Goal: Task Accomplishment & Management: Manage account settings

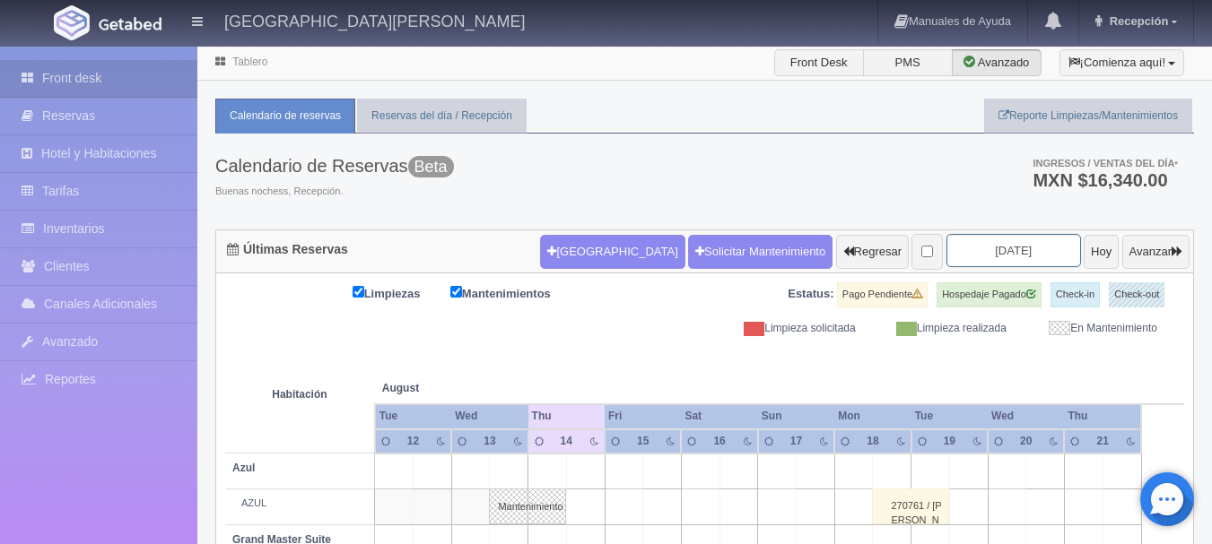
click at [1014, 247] on input "2025-08-14" at bounding box center [1013, 250] width 135 height 33
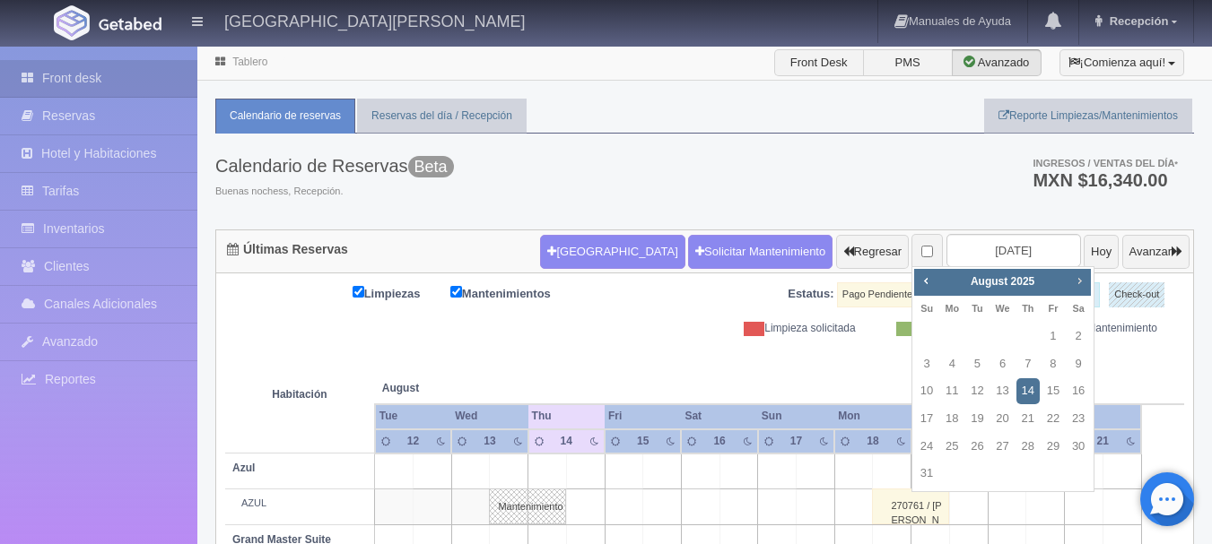
click at [1073, 280] on span "Next" at bounding box center [1079, 281] width 14 height 14
click at [1075, 342] on link "6" at bounding box center [1077, 337] width 23 height 26
type input "[DATE]"
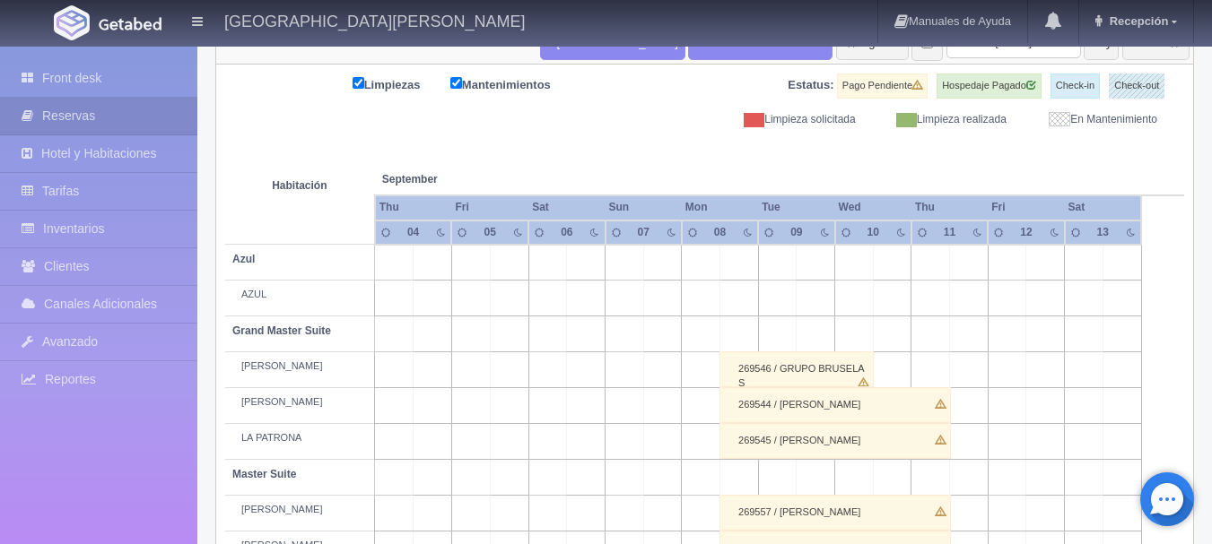
scroll to position [180, 0]
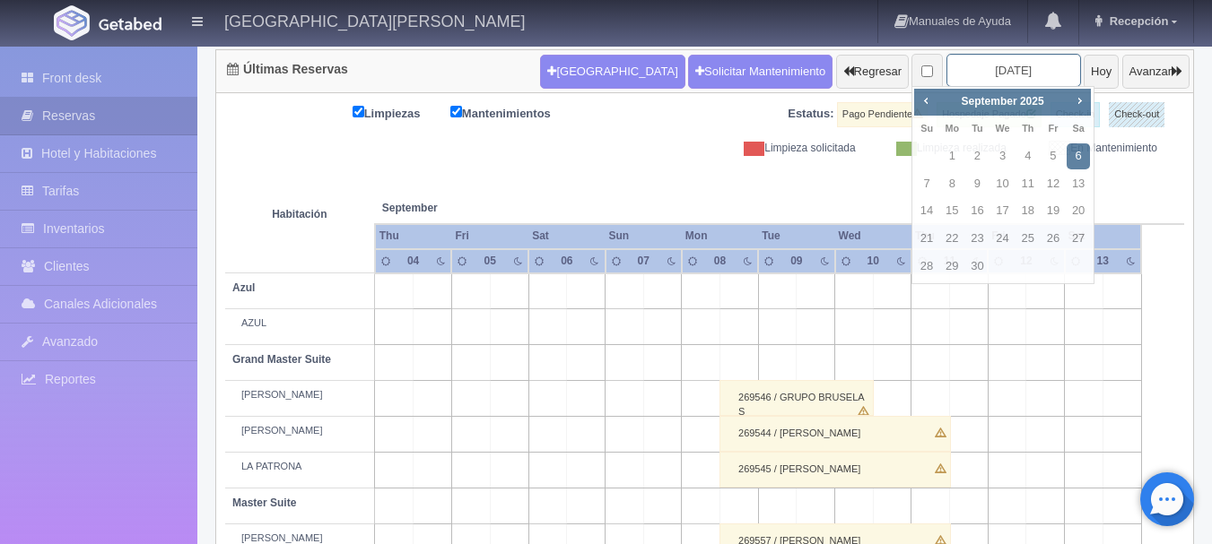
click at [978, 82] on input "[DATE]" at bounding box center [1013, 70] width 135 height 33
click at [1077, 185] on link "13" at bounding box center [1077, 184] width 23 height 26
type input "[DATE]"
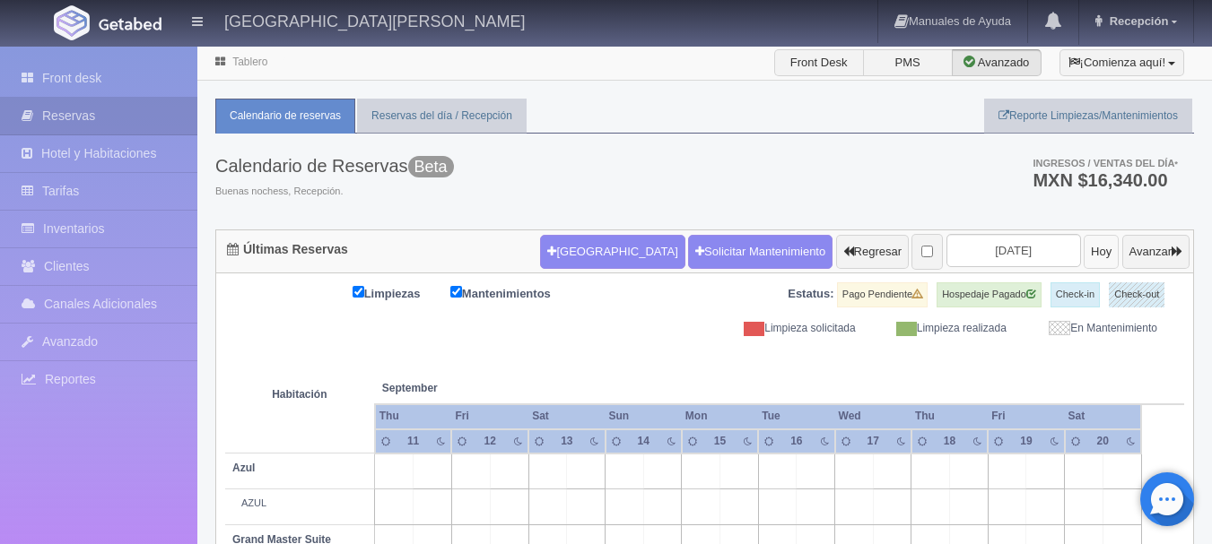
click at [1083, 263] on button "Hoy" at bounding box center [1100, 252] width 35 height 34
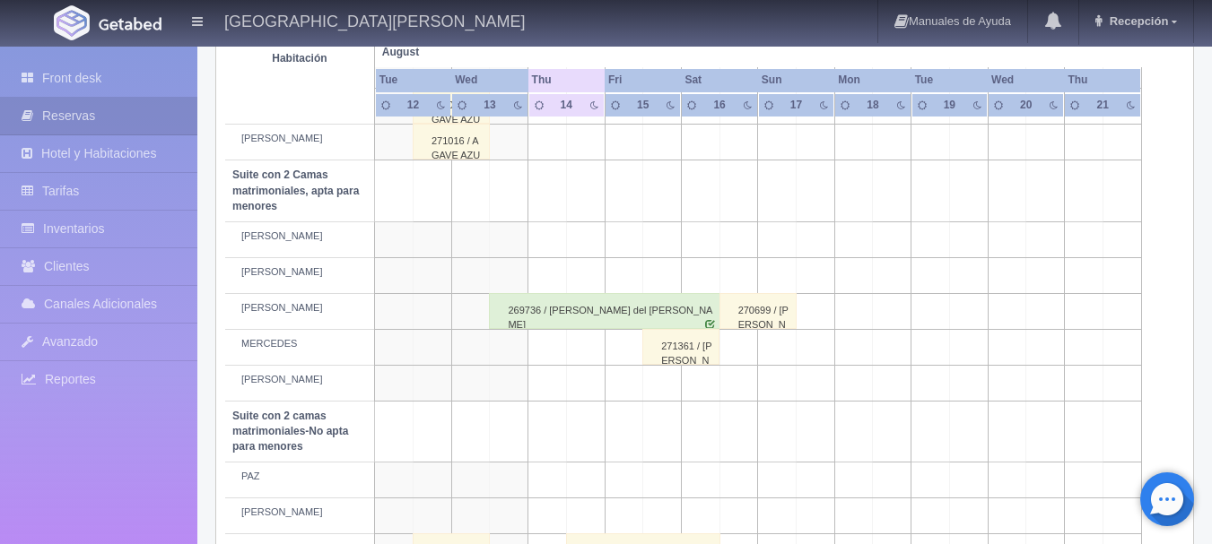
scroll to position [1118, 0]
